Goal: Manage account settings

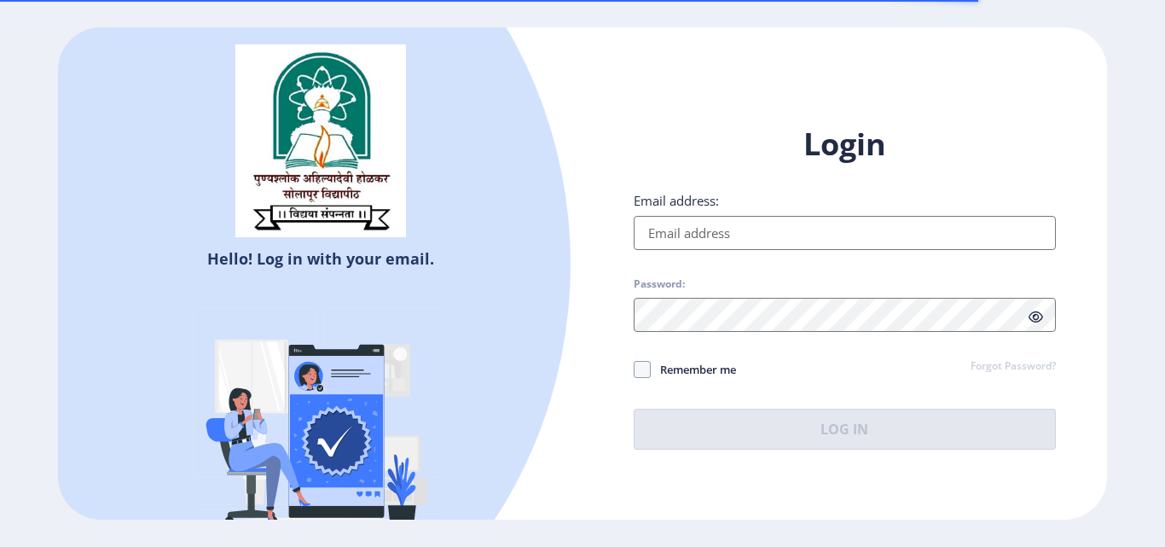
click at [702, 240] on input "Email address:" at bounding box center [844, 233] width 422 height 34
type input "[EMAIL_ADDRESS][DOMAIN_NAME]"
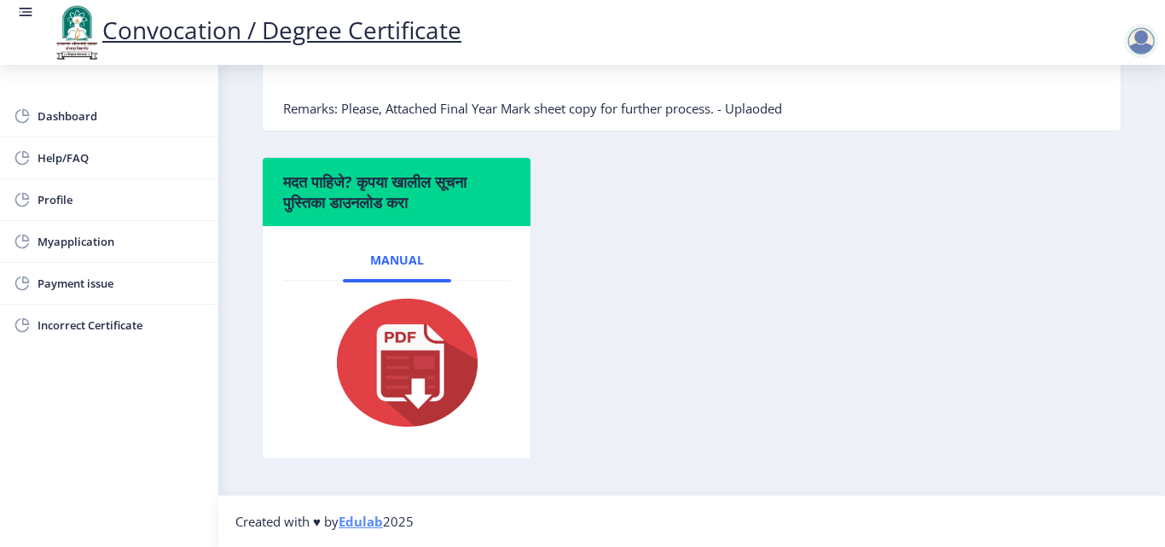
scroll to position [90, 0]
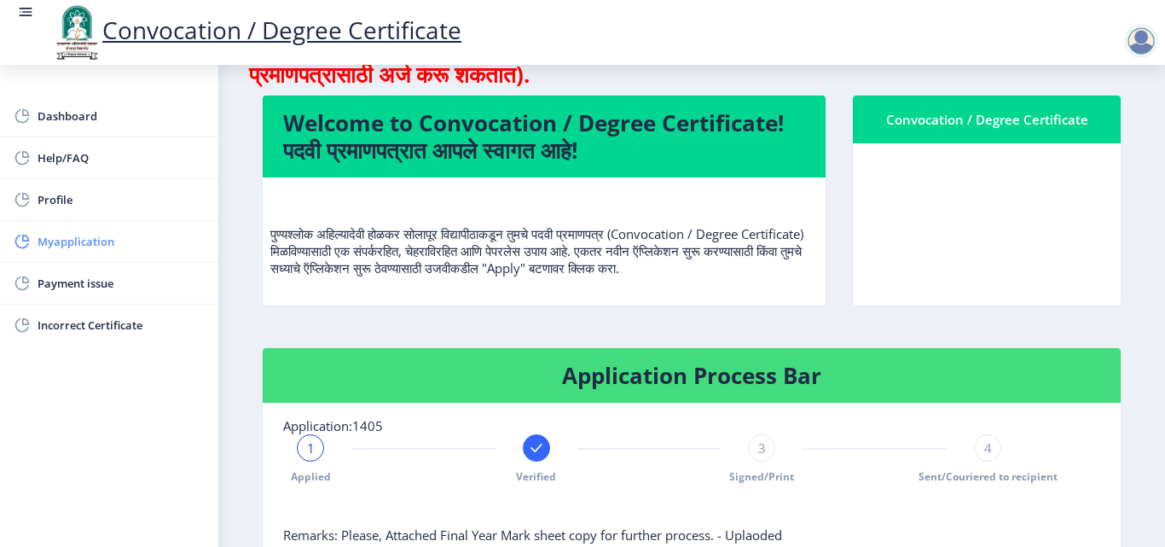
click at [65, 240] on span "Myapplication" at bounding box center [121, 241] width 167 height 20
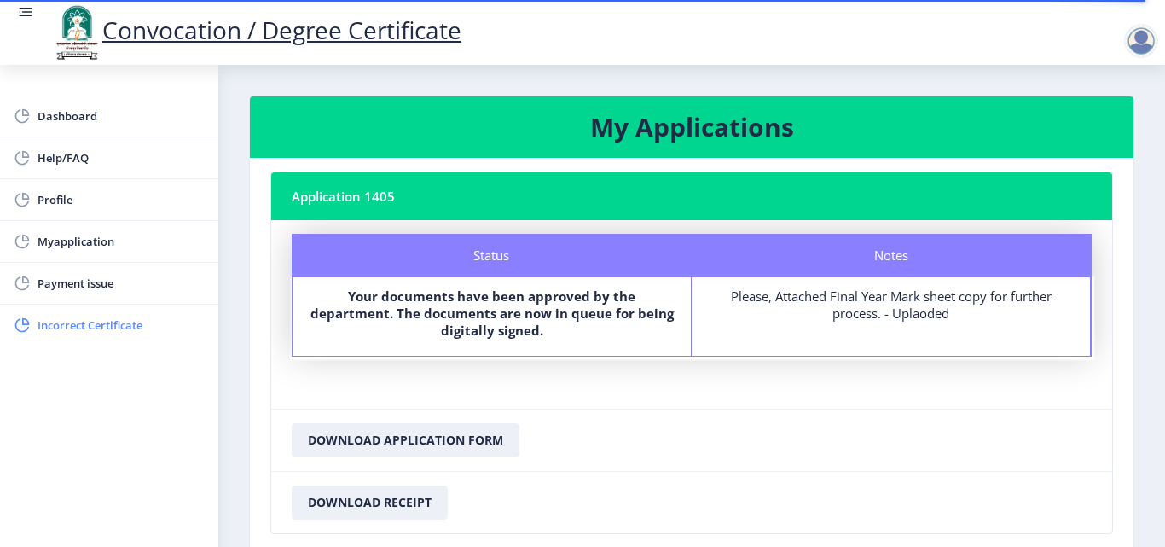
click at [68, 310] on link "Incorrect Certificate" at bounding box center [109, 324] width 218 height 41
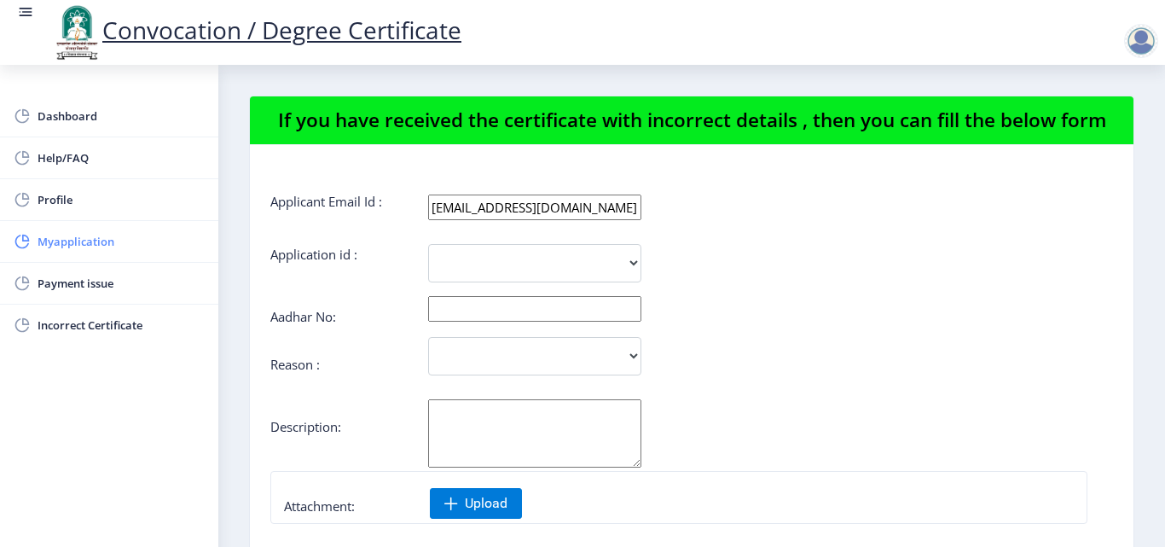
click at [61, 245] on span "Myapplication" at bounding box center [121, 241] width 167 height 20
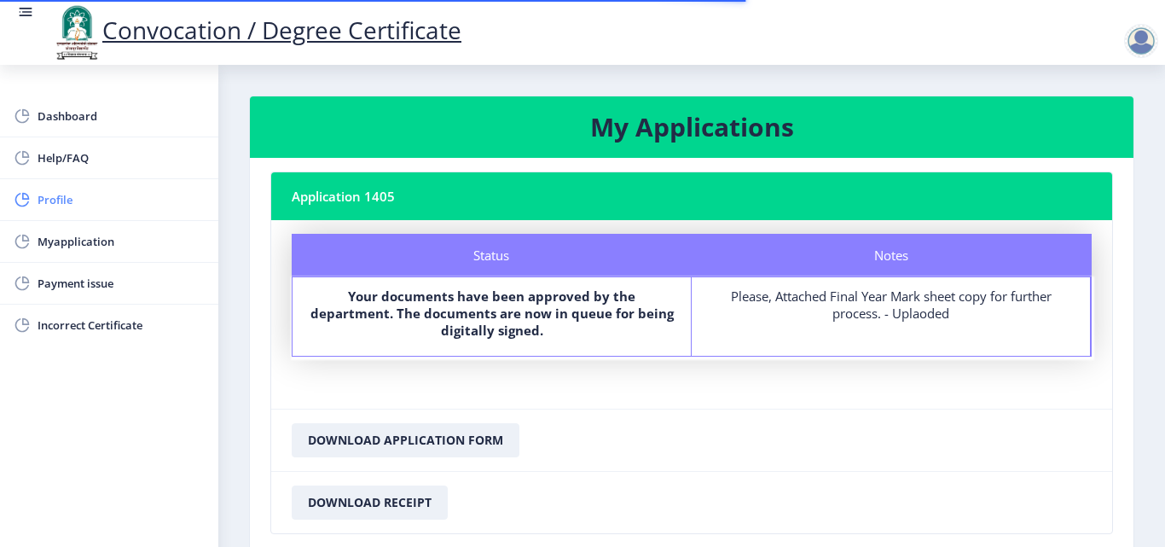
click at [51, 197] on span "Profile" at bounding box center [121, 199] width 167 height 20
select select
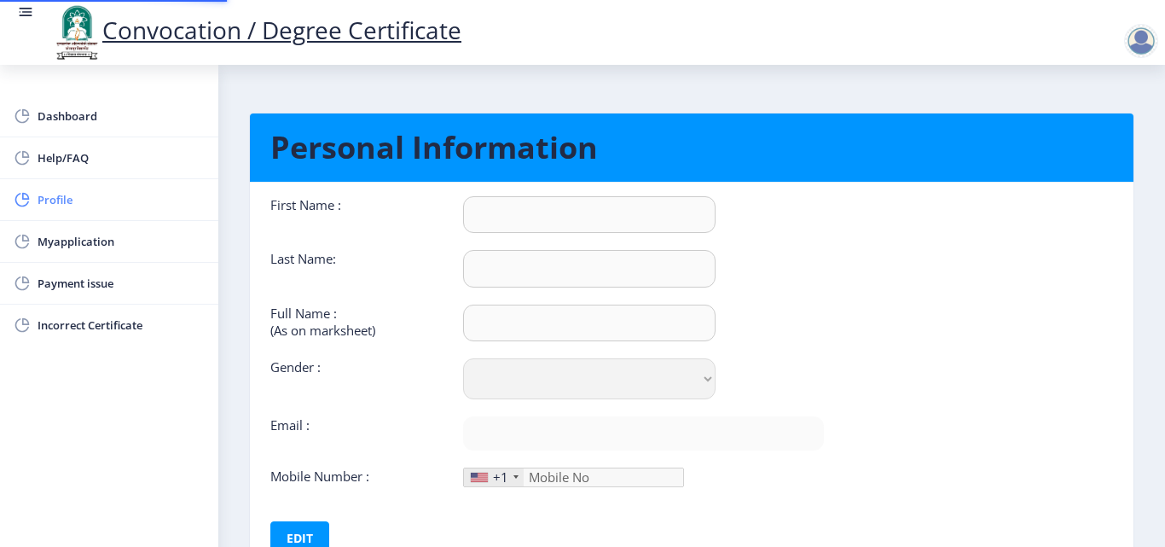
type input "[PERSON_NAME]"
type input "PHORAS"
type input "PHORAS [PERSON_NAME]"
select select "[DEMOGRAPHIC_DATA]"
type input "[EMAIL_ADDRESS][DOMAIN_NAME]"
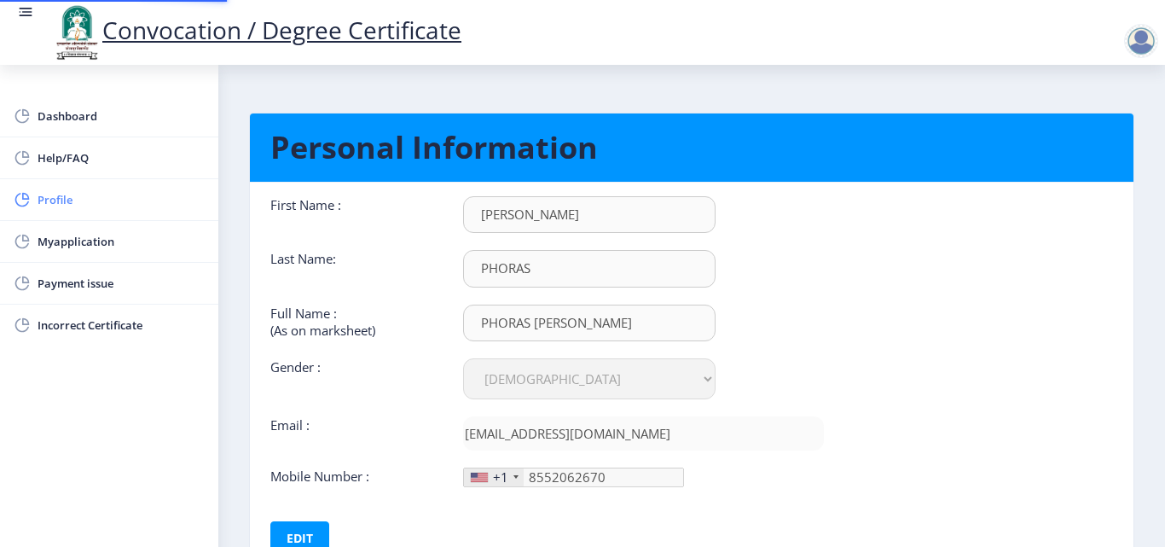
type input "[PHONE_NUMBER]"
click at [50, 117] on span "Dashboard" at bounding box center [121, 116] width 167 height 20
